Goal: Find specific page/section: Locate item on page

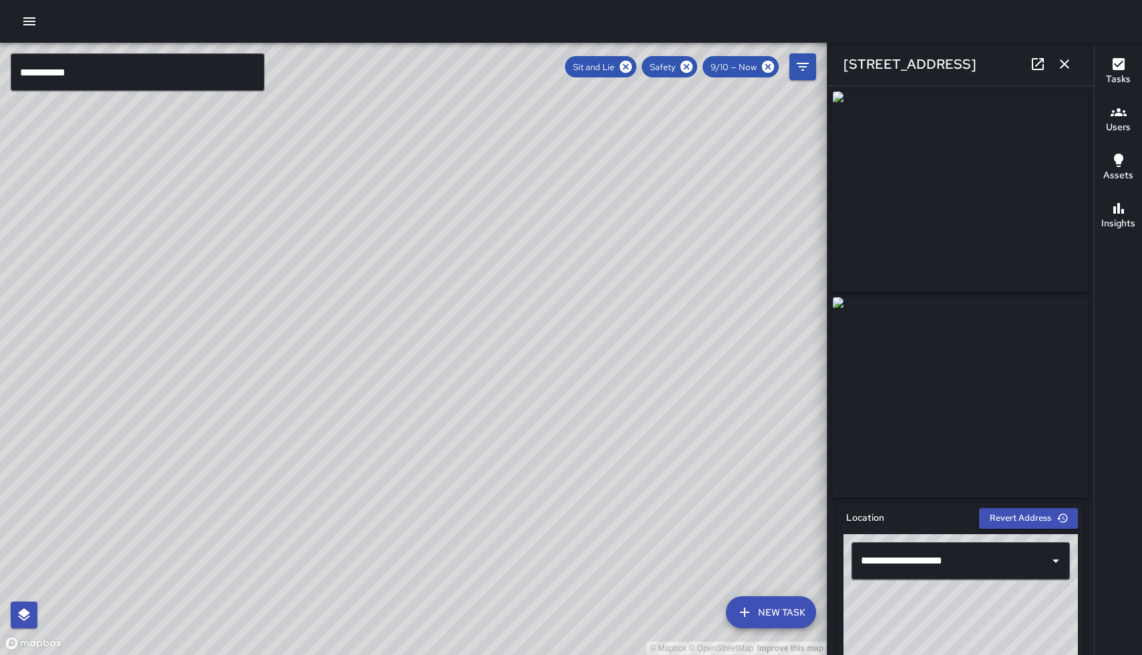
scroll to position [67, 0]
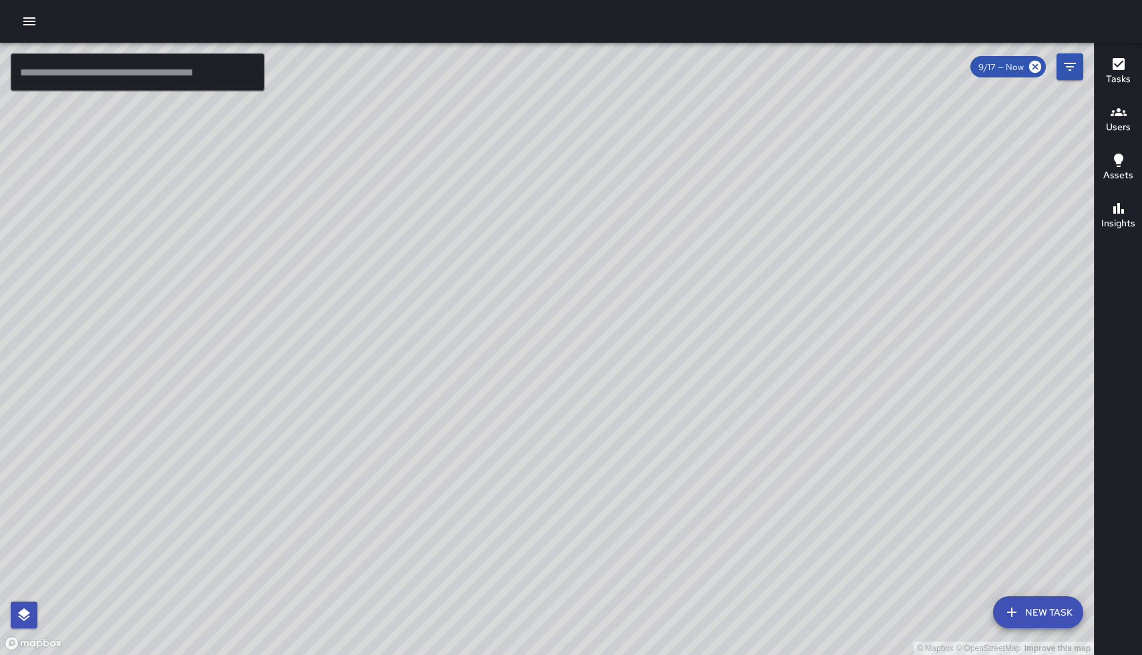
drag, startPoint x: 834, startPoint y: 577, endPoint x: 722, endPoint y: 417, distance: 195.2
click at [722, 416] on div "© Mapbox © OpenStreetMap Improve this map" at bounding box center [547, 349] width 1094 height 612
drag, startPoint x: 656, startPoint y: 241, endPoint x: 615, endPoint y: 444, distance: 207.1
click at [615, 445] on div "© Mapbox © OpenStreetMap Improve this map" at bounding box center [547, 349] width 1094 height 612
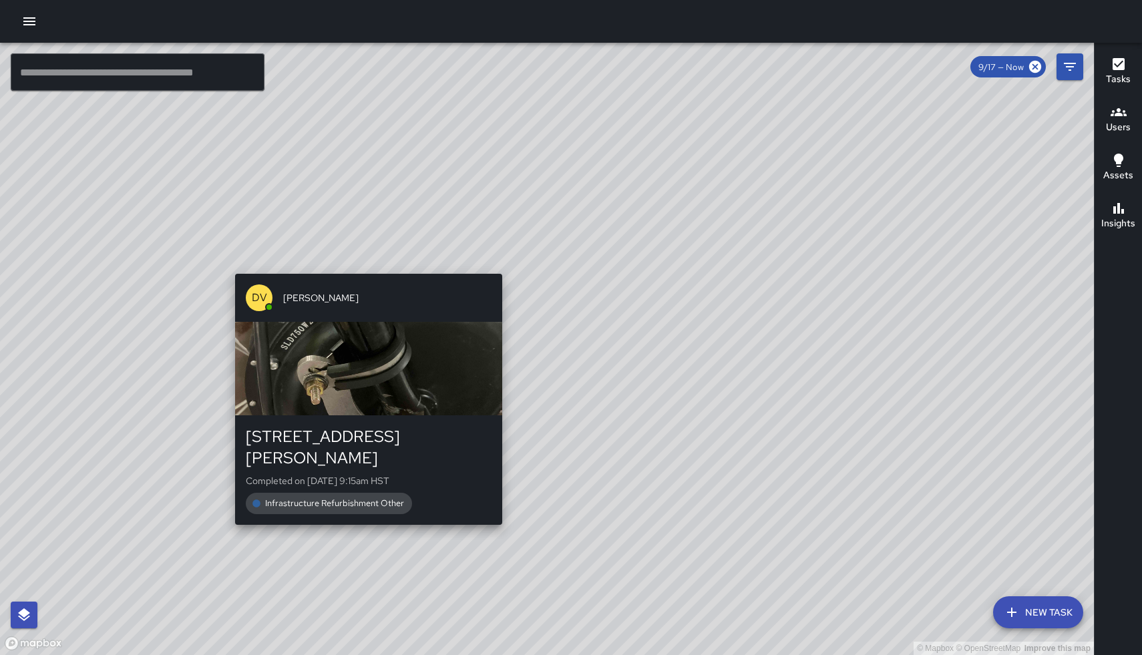
click at [366, 267] on div "© Mapbox © OpenStreetMap Improve this map DV [PERSON_NAME] [STREET_ADDRESS][PER…" at bounding box center [547, 349] width 1094 height 612
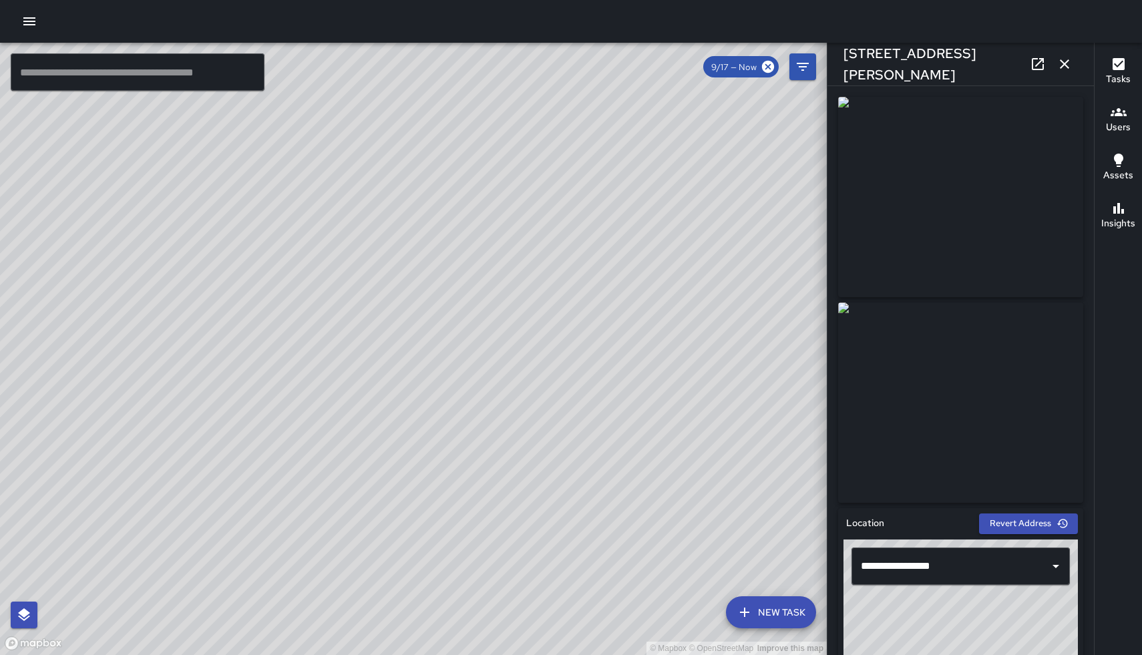
click at [451, 138] on div "© Mapbox © OpenStreetMap Improve this map" at bounding box center [413, 349] width 827 height 612
click at [1062, 69] on icon "button" at bounding box center [1064, 64] width 16 height 16
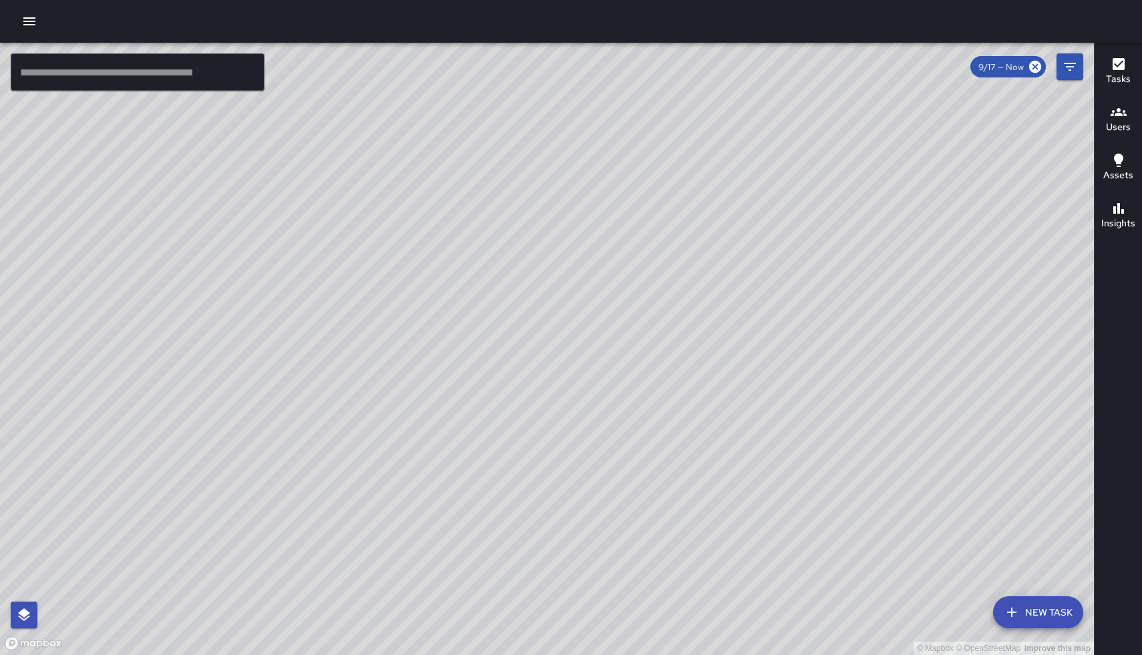
drag, startPoint x: 949, startPoint y: 433, endPoint x: 652, endPoint y: 378, distance: 302.1
click at [653, 378] on div "© Mapbox © OpenStreetMap Improve this map" at bounding box center [547, 349] width 1094 height 612
drag, startPoint x: 803, startPoint y: 562, endPoint x: 577, endPoint y: 272, distance: 367.7
click at [577, 272] on div "© Mapbox © OpenStreetMap Improve this map" at bounding box center [547, 349] width 1094 height 612
click at [214, 82] on input "text" at bounding box center [138, 71] width 254 height 37
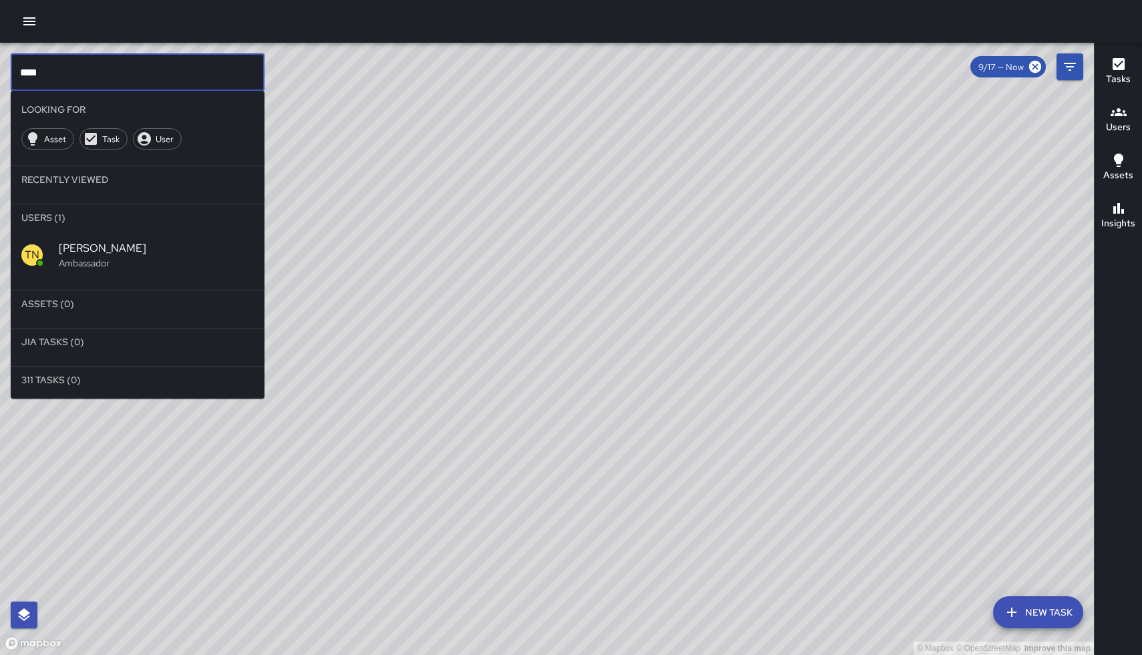
type input "****"
click at [168, 250] on span "[PERSON_NAME]" at bounding box center [156, 248] width 195 height 16
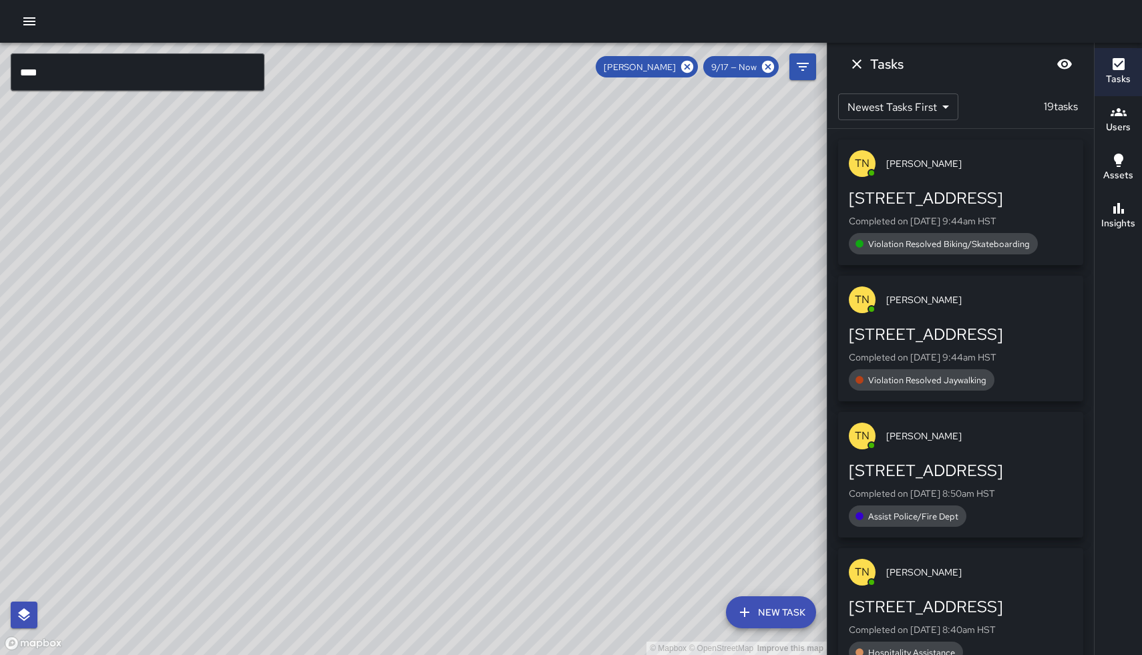
drag, startPoint x: 736, startPoint y: 244, endPoint x: 614, endPoint y: 409, distance: 205.6
click at [614, 409] on div "© Mapbox © OpenStreetMap Improve this map" at bounding box center [413, 349] width 827 height 612
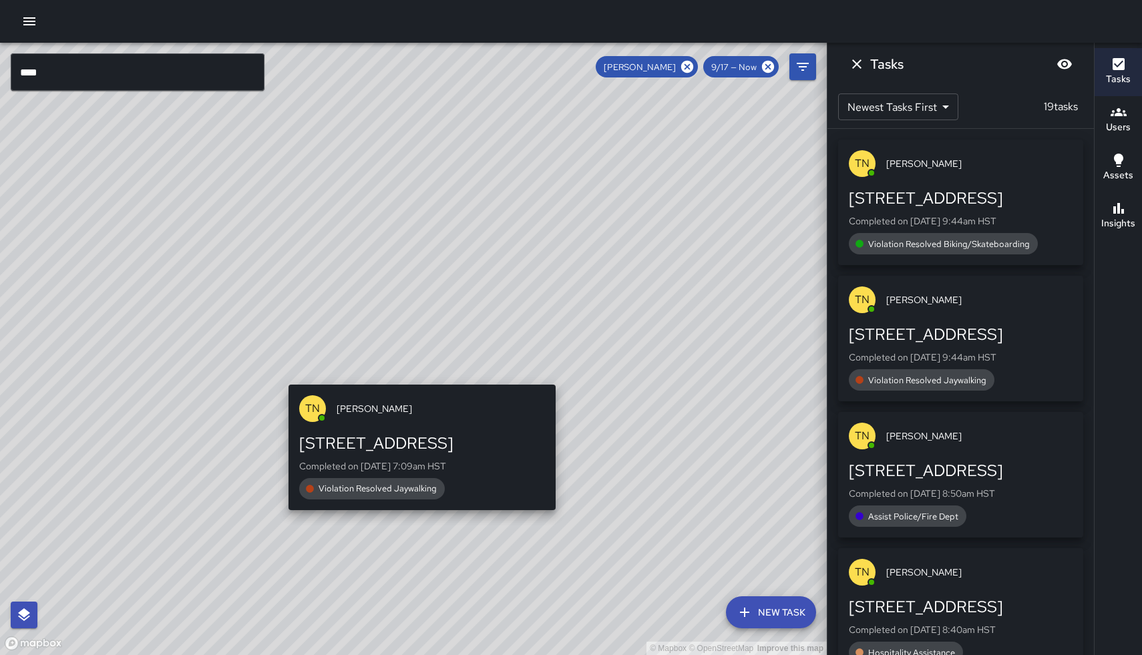
click at [561, 519] on div "© Mapbox © OpenStreetMap Improve this map TN Thoren Nansen 2540 Kalākaua Avenue…" at bounding box center [413, 349] width 827 height 612
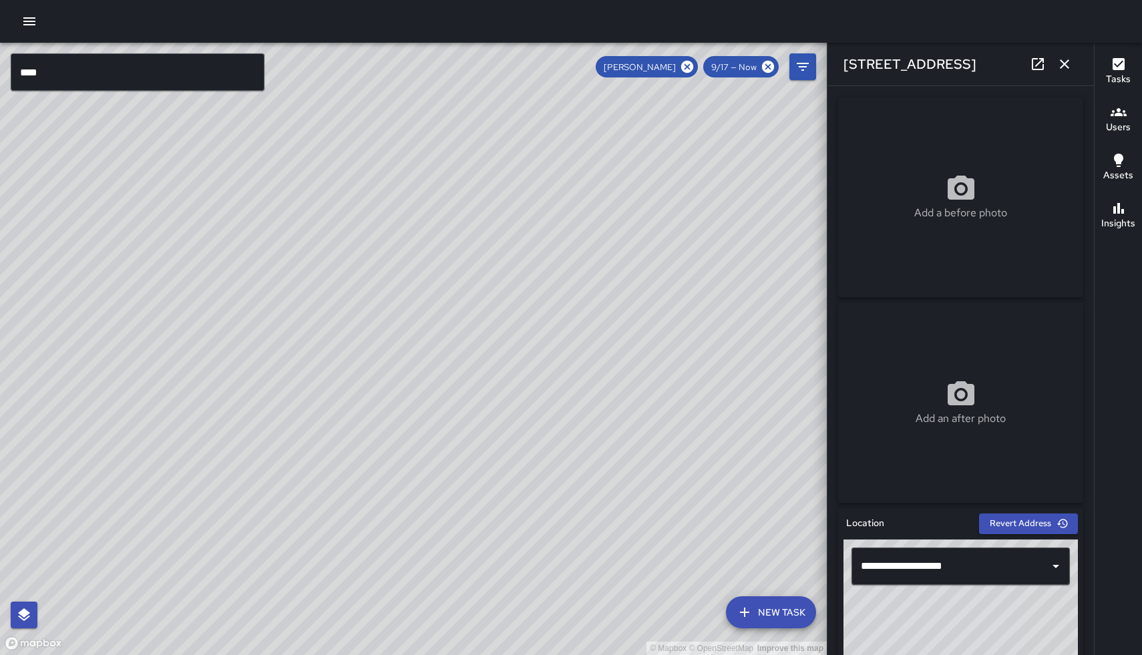
drag, startPoint x: 151, startPoint y: 237, endPoint x: 477, endPoint y: 536, distance: 442.8
click at [477, 536] on div "© Mapbox © OpenStreetMap Improve this map" at bounding box center [413, 349] width 827 height 612
